Goal: Answer question/provide support: Share knowledge or assist other users

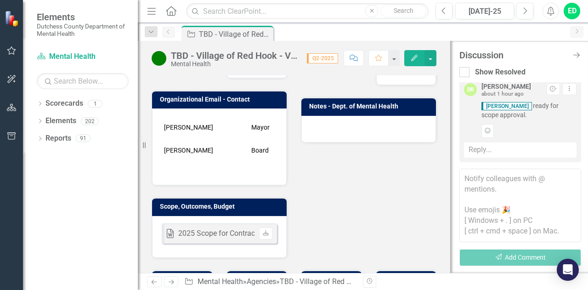
scroll to position [368, 0]
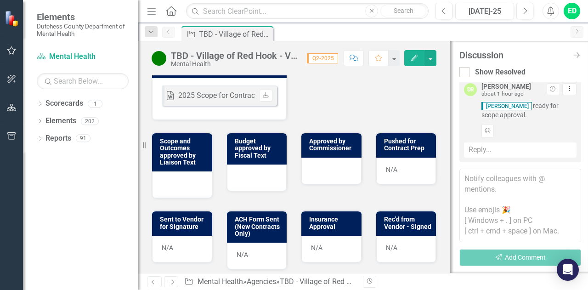
click at [194, 198] on div at bounding box center [182, 184] width 60 height 27
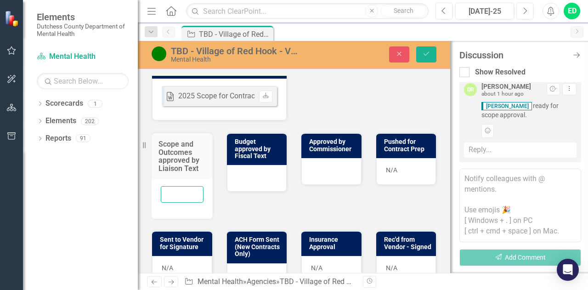
click at [187, 203] on input "text" at bounding box center [182, 194] width 43 height 17
type input "ED [DATE]"
click at [425, 57] on button "Save" at bounding box center [426, 54] width 20 height 16
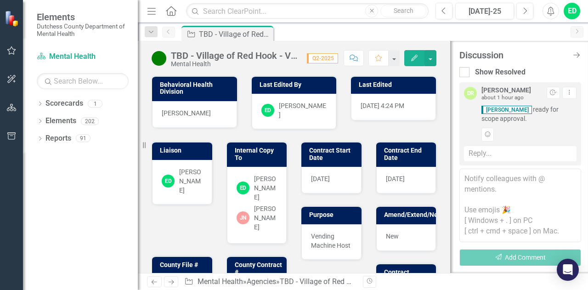
click at [490, 183] on textarea at bounding box center [520, 206] width 122 height 74
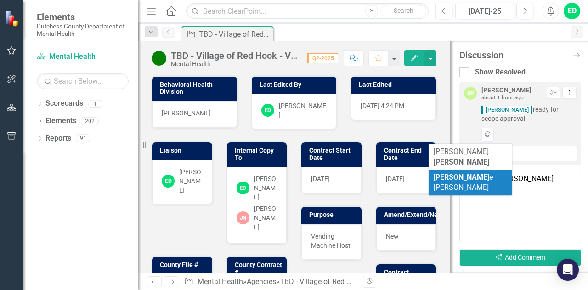
click at [481, 170] on li "Dian e Richard" at bounding box center [470, 183] width 83 height 26
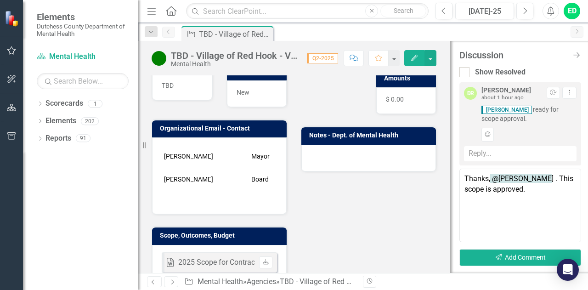
scroll to position [322, 0]
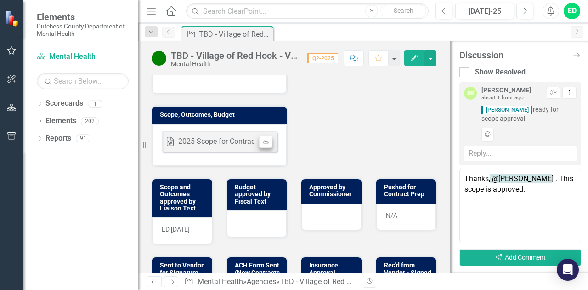
type textarea "Thanks, @Diane Richard . This scope is approved."
click at [262, 147] on link "Download" at bounding box center [265, 142] width 13 height 12
click at [545, 189] on textarea "Thanks, @Diane Richard . This scope is approved." at bounding box center [520, 206] width 122 height 74
click at [523, 259] on button "Send Add Comment" at bounding box center [520, 257] width 122 height 17
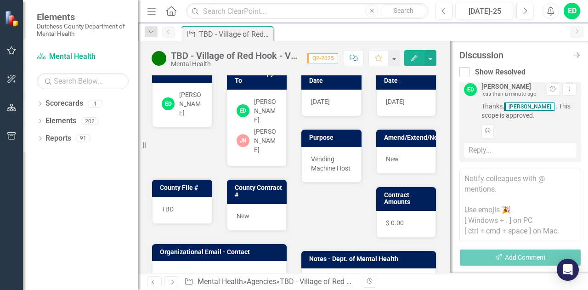
scroll to position [0, 0]
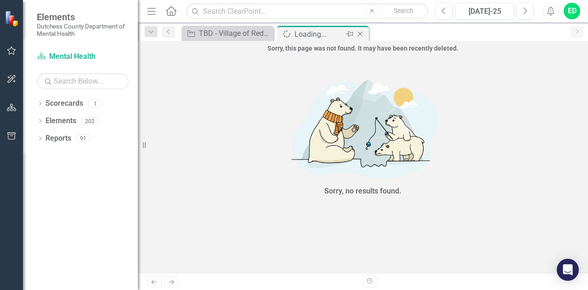
click at [361, 33] on icon at bounding box center [360, 34] width 5 height 5
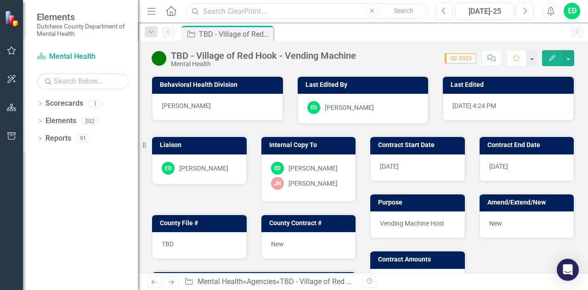
click at [259, 11] on input "text" at bounding box center [307, 11] width 243 height 16
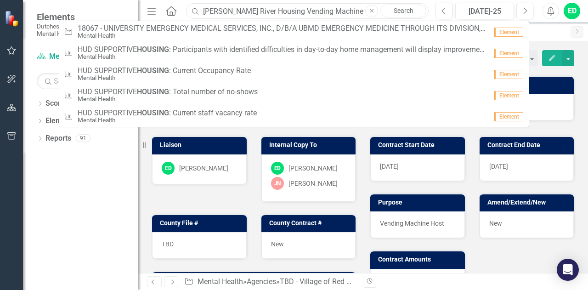
type input "[PERSON_NAME] River Housing Vending Machine"
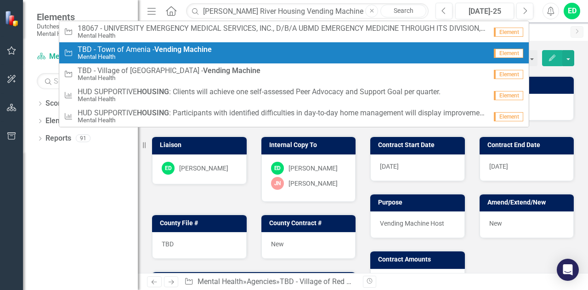
click at [173, 52] on strong "Vending" at bounding box center [167, 49] width 27 height 9
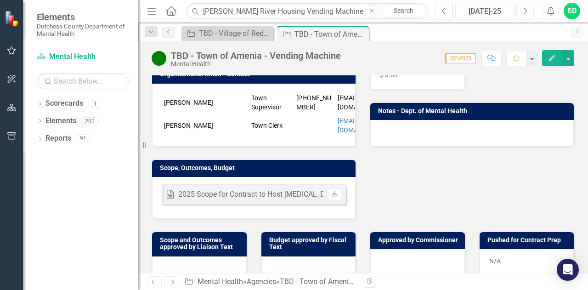
scroll to position [322, 0]
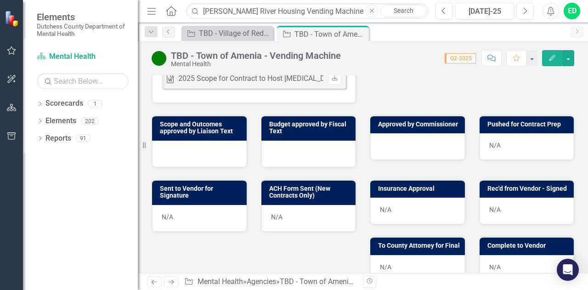
click at [189, 159] on div at bounding box center [199, 154] width 95 height 27
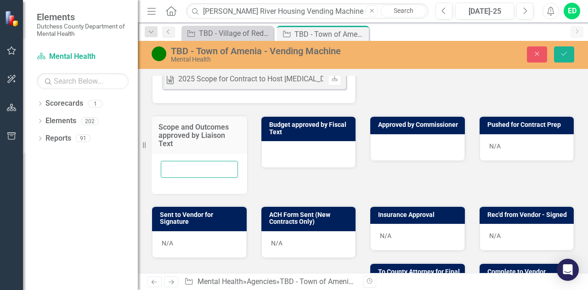
click at [189, 172] on input "text" at bounding box center [199, 169] width 77 height 17
type input "ED [DATE]"
click at [566, 58] on button "Save" at bounding box center [564, 54] width 20 height 16
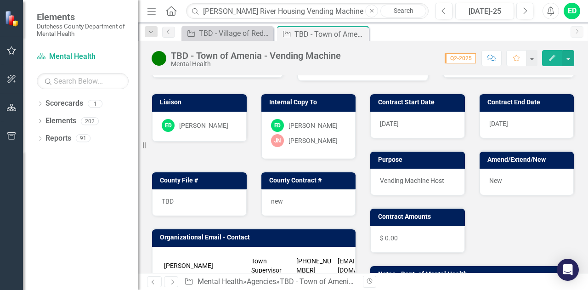
scroll to position [0, 0]
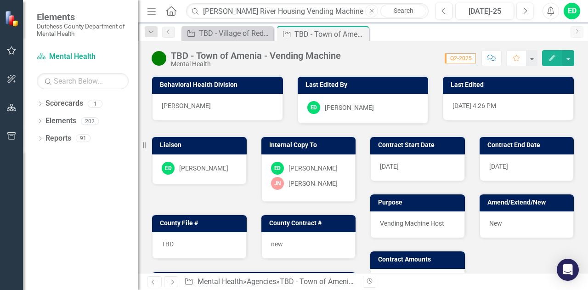
click at [492, 58] on icon "button" at bounding box center [491, 58] width 8 height 6
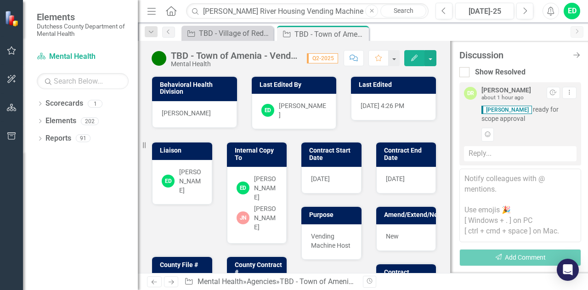
scroll to position [4, 0]
click at [501, 150] on div "Reply..." at bounding box center [520, 149] width 113 height 15
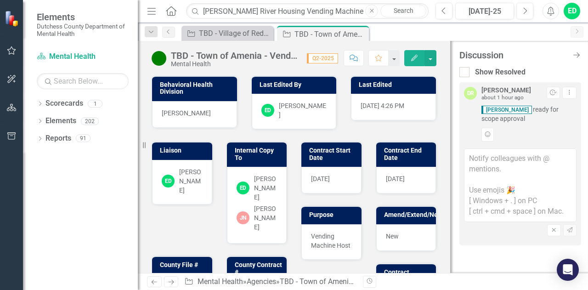
click at [497, 161] on textarea at bounding box center [520, 185] width 113 height 74
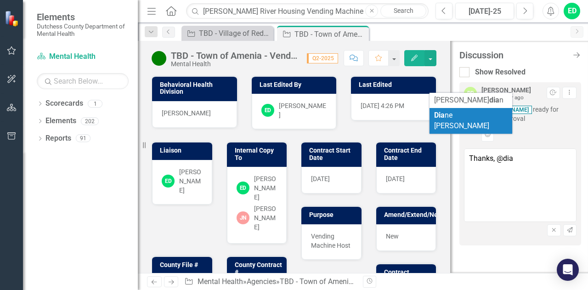
click at [475, 117] on span "Dia ne [PERSON_NAME]" at bounding box center [461, 120] width 55 height 19
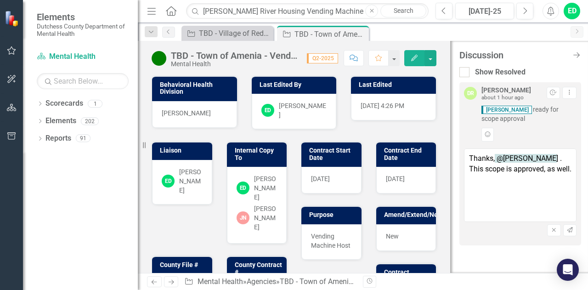
click at [538, 191] on textarea "Thanks, @[PERSON_NAME] . This scope is approved, as well." at bounding box center [520, 185] width 113 height 74
type textarea "Thanks, @[PERSON_NAME] . This scope is approved, as well."
click at [571, 231] on icon "Send" at bounding box center [569, 230] width 7 height 6
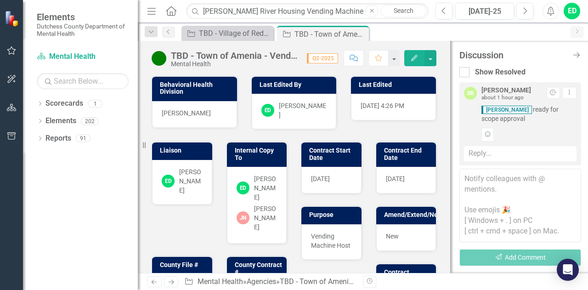
scroll to position [81, 0]
